Goal: Task Accomplishment & Management: Manage account settings

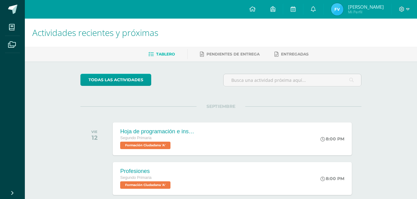
click at [413, 9] on div at bounding box center [404, 9] width 25 height 19
click at [409, 10] on div at bounding box center [404, 9] width 25 height 19
click at [409, 9] on icon at bounding box center [407, 9] width 3 height 2
click at [390, 42] on span "Cerrar sesión" at bounding box center [388, 42] width 28 height 6
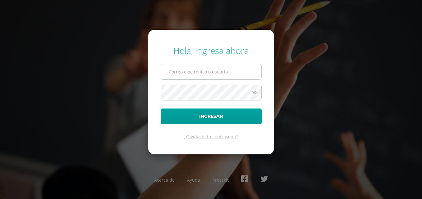
click at [240, 64] on input "text" at bounding box center [211, 71] width 100 height 15
type input "[EMAIL_ADDRESS][DOMAIN_NAME]"
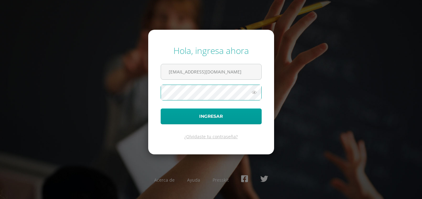
click at [161, 109] on button "Ingresar" at bounding box center [211, 117] width 101 height 16
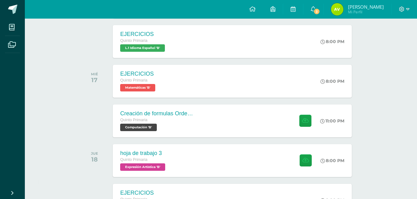
scroll to position [323, 0]
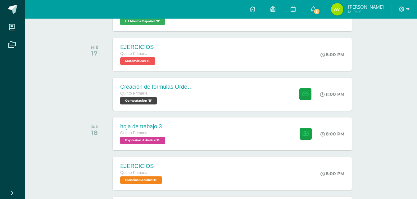
click at [213, 100] on div "Creación de formulas Orden jerárquico Quinto Primaria Computación 'B' 11:00 PM …" at bounding box center [232, 94] width 239 height 33
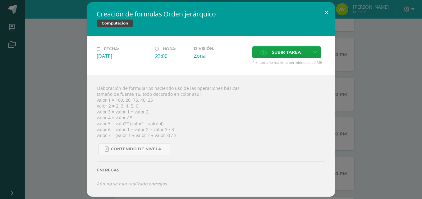
click at [323, 11] on button at bounding box center [326, 12] width 18 height 21
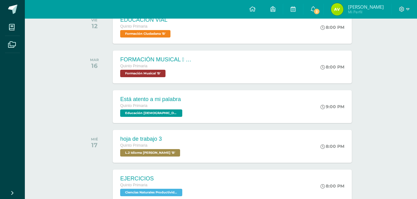
scroll to position [112, 0]
click at [311, 8] on icon at bounding box center [313, 9] width 5 height 6
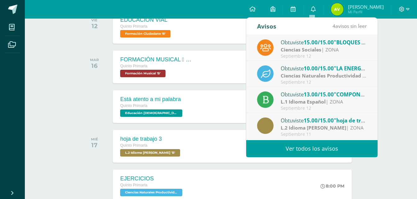
drag, startPoint x: 342, startPoint y: 50, endPoint x: 423, endPoint y: 80, distance: 86.6
click at [417, 80] on html "Hola Andrés Alejandro, bienvenido a Edoo! Mis cursos Archivos Cerrar panel Cien…" at bounding box center [208, 182] width 417 height 589
